Goal: Transaction & Acquisition: Purchase product/service

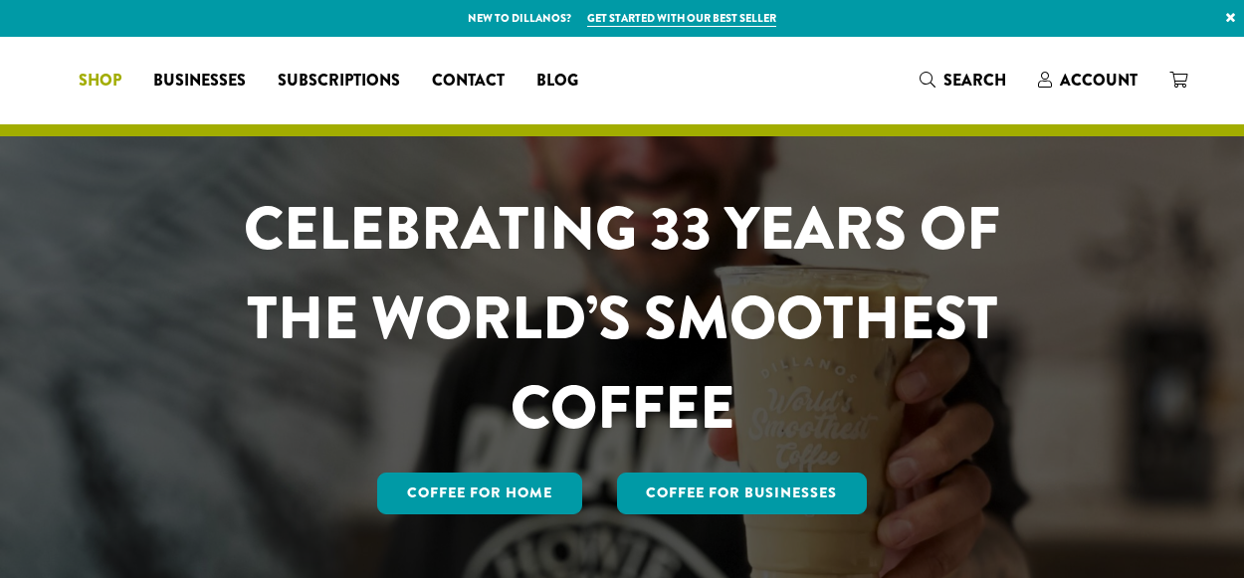
click at [121, 77] on span "Shop" at bounding box center [100, 81] width 43 height 25
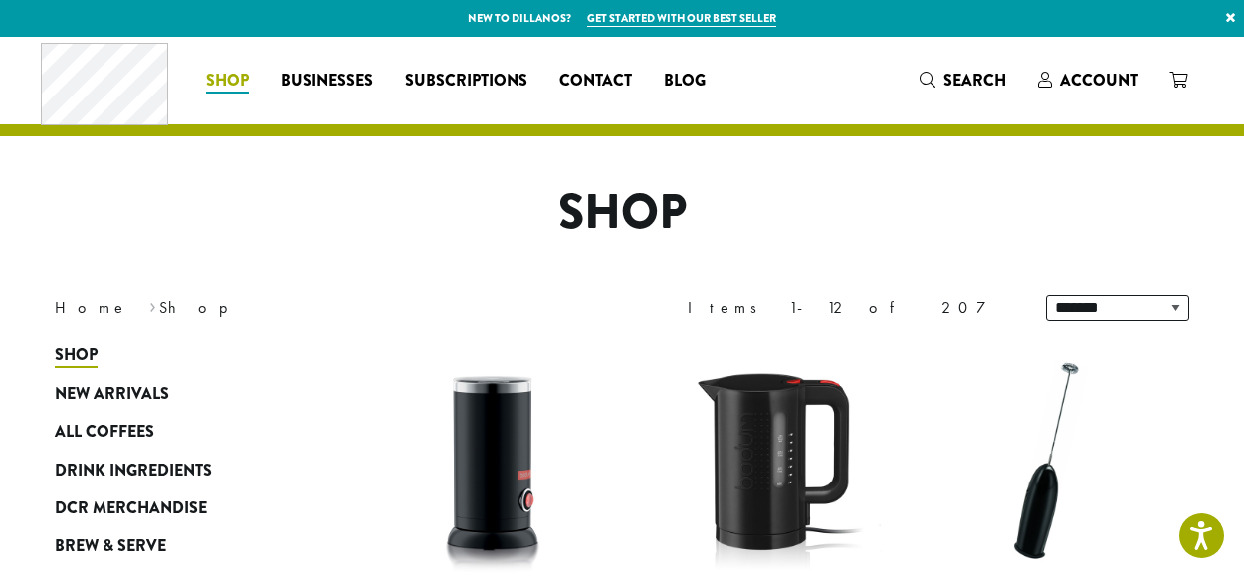
click at [230, 88] on span "Shop" at bounding box center [227, 81] width 43 height 25
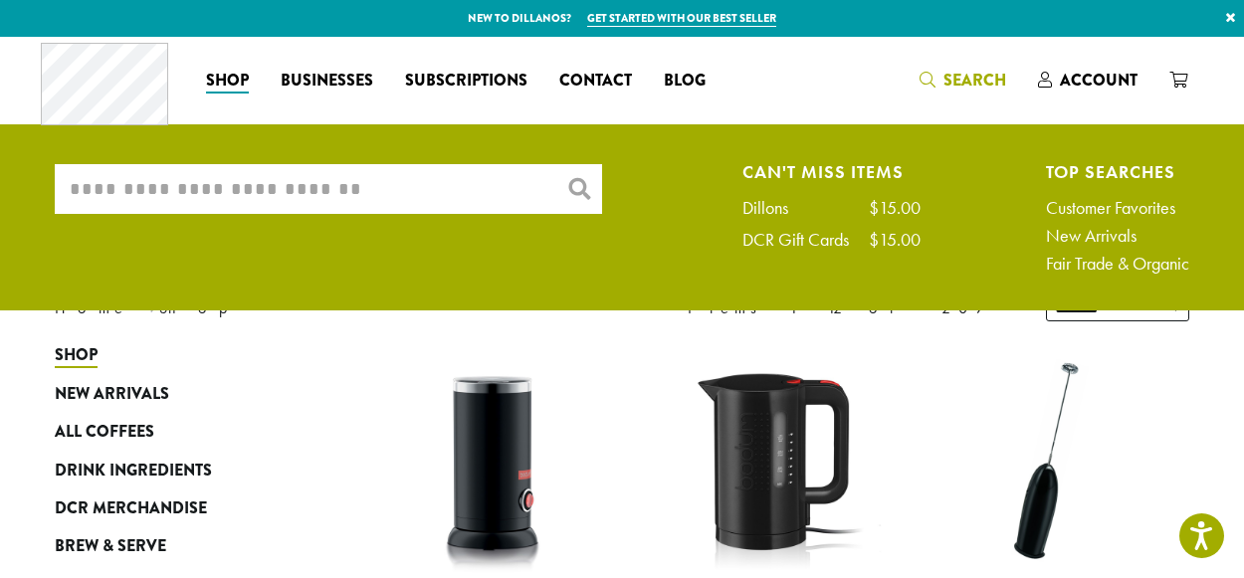
click at [315, 190] on input "What are you searching for?" at bounding box center [328, 189] width 547 height 50
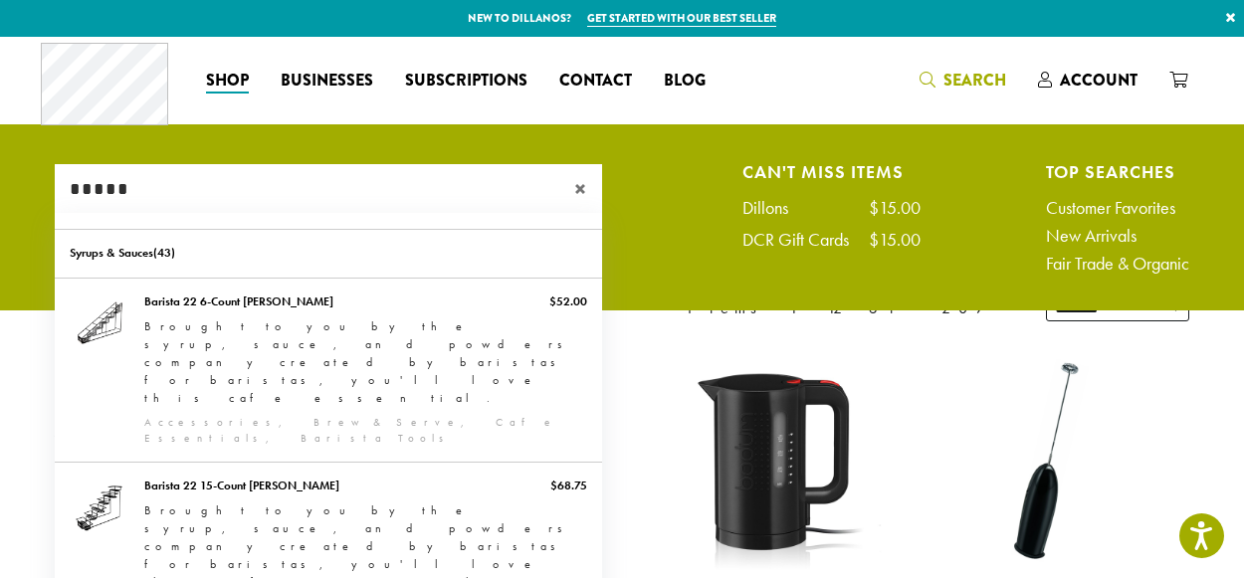
type input "*****"
